Goal: Check status: Check status

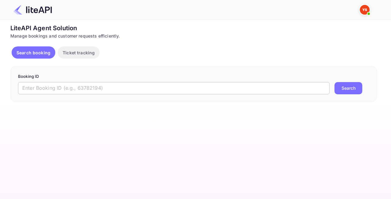
click at [61, 87] on input "text" at bounding box center [174, 88] width 312 height 12
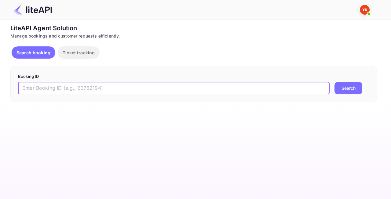
paste input "8859420"
type input "8859420"
click at [335, 82] on button "Search" at bounding box center [349, 88] width 28 height 12
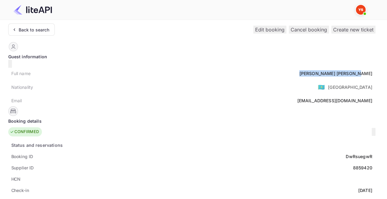
drag, startPoint x: 145, startPoint y: 69, endPoint x: 185, endPoint y: 70, distance: 39.7
click at [185, 70] on div "Full name [PERSON_NAME]" at bounding box center [191, 73] width 367 height 11
copy div "[PERSON_NAME]"
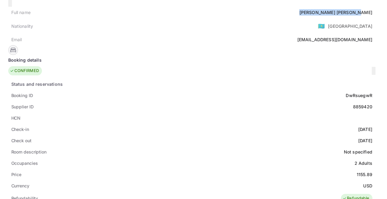
scroll to position [92, 0]
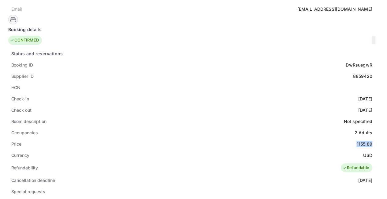
drag, startPoint x: 165, startPoint y: 135, endPoint x: 185, endPoint y: 134, distance: 19.9
click at [185, 138] on div "Price 1155.89" at bounding box center [191, 143] width 367 height 11
copy div "1155.89"
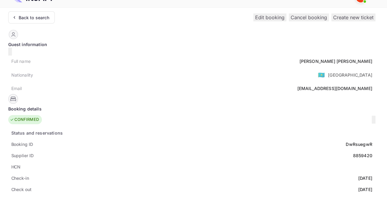
scroll to position [0, 0]
